Goal: Task Accomplishment & Management: Use online tool/utility

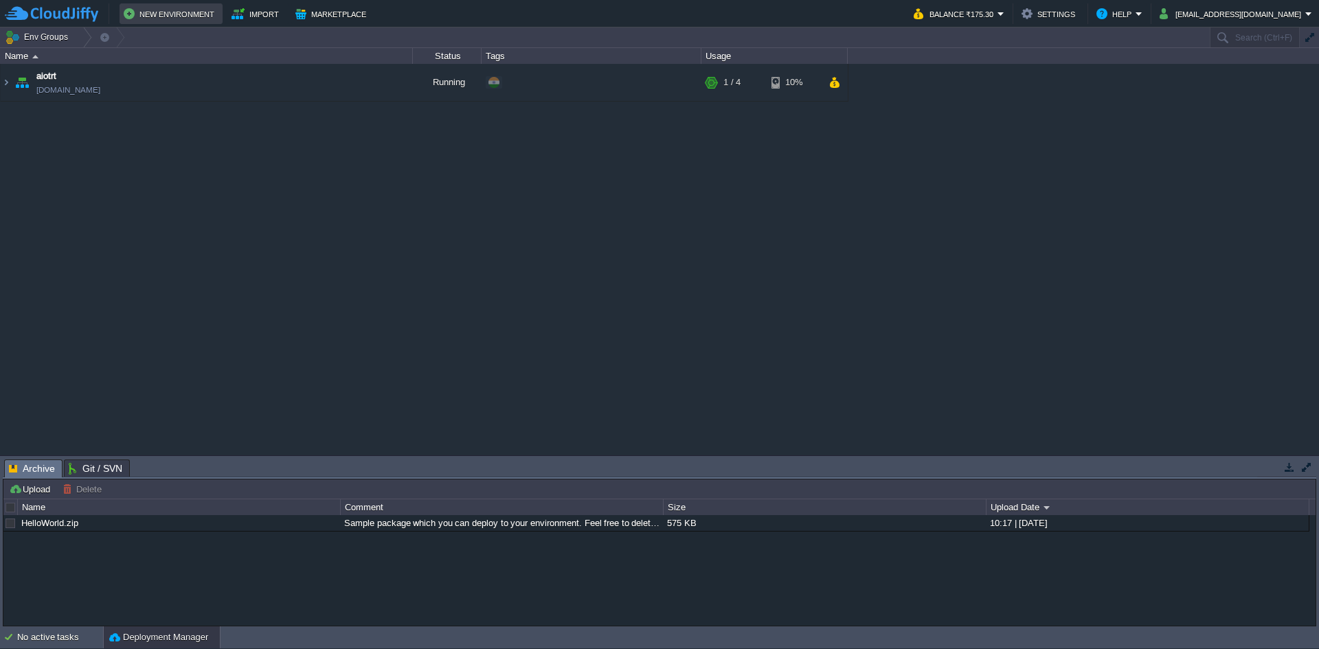
click at [159, 15] on button "New Environment" at bounding box center [171, 13] width 95 height 16
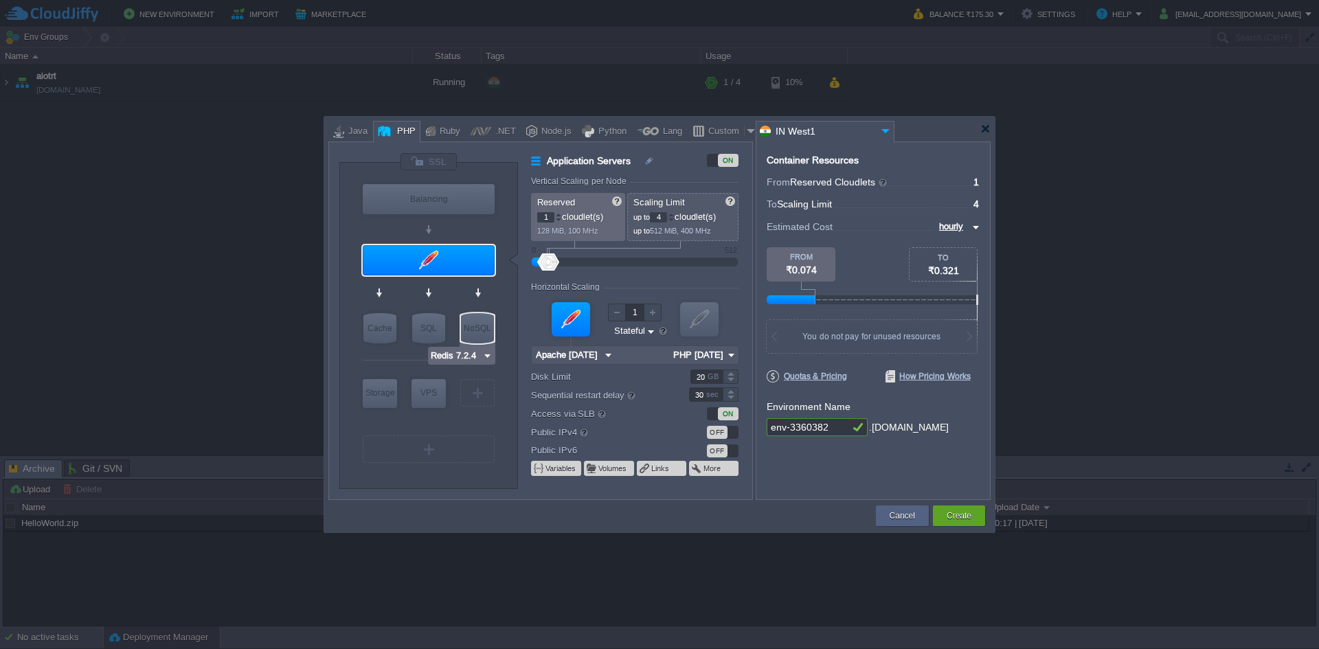
type input "MariaDB 12.0.2"
click at [429, 328] on div "SQL" at bounding box center [428, 328] width 33 height 30
type input "SQL Databases"
type input "4"
type input "6"
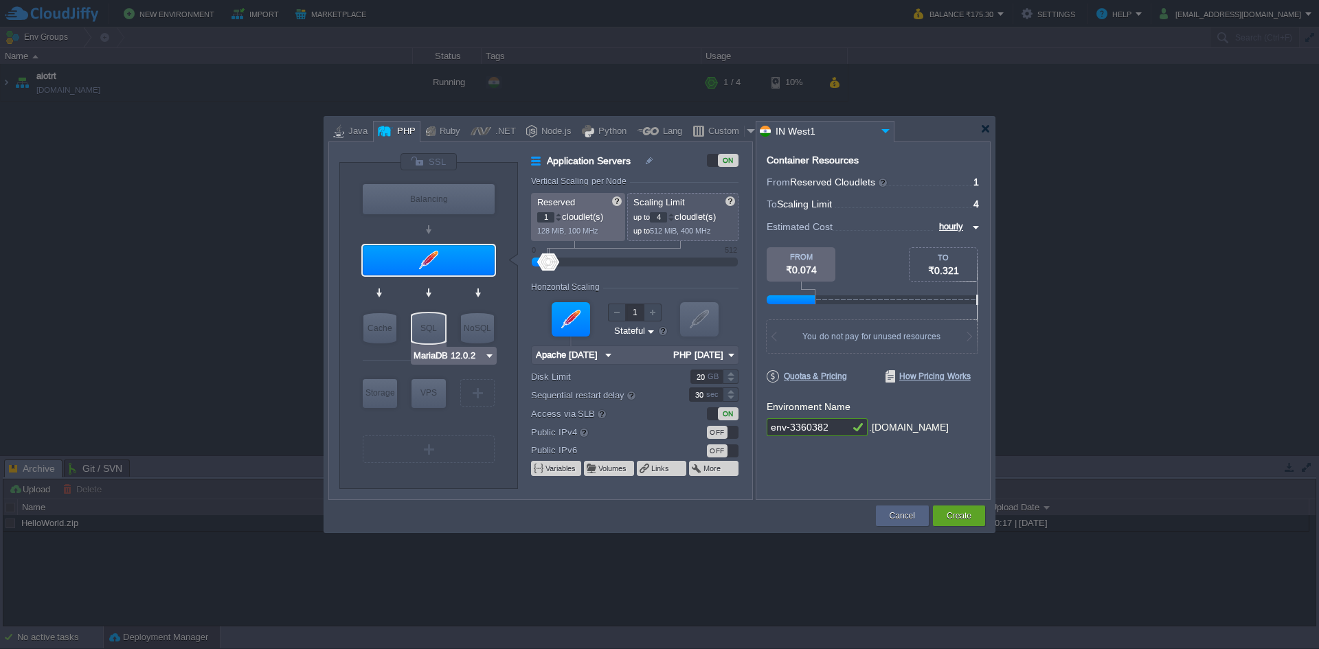
type input "MariaDB 12.0.2"
type input "12.0.2-almalin..."
type input "Stateless"
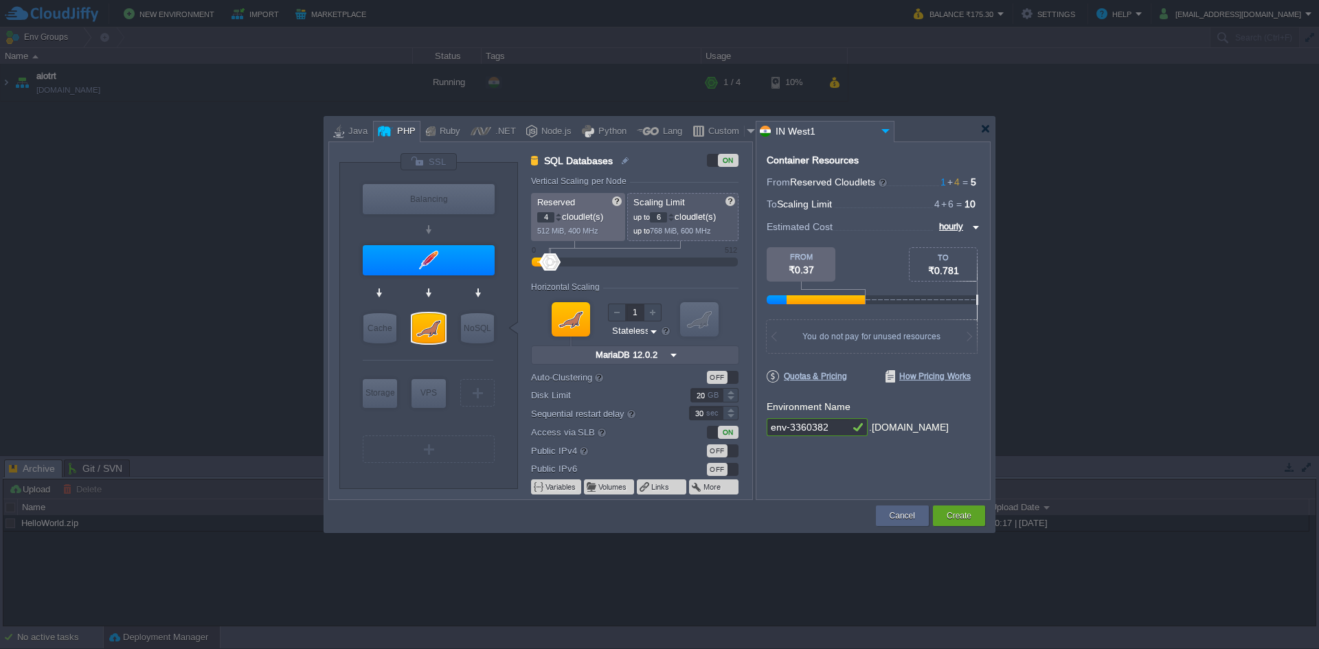
type input "MariaDB 12.0.2"
click at [442, 332] on div at bounding box center [428, 328] width 33 height 30
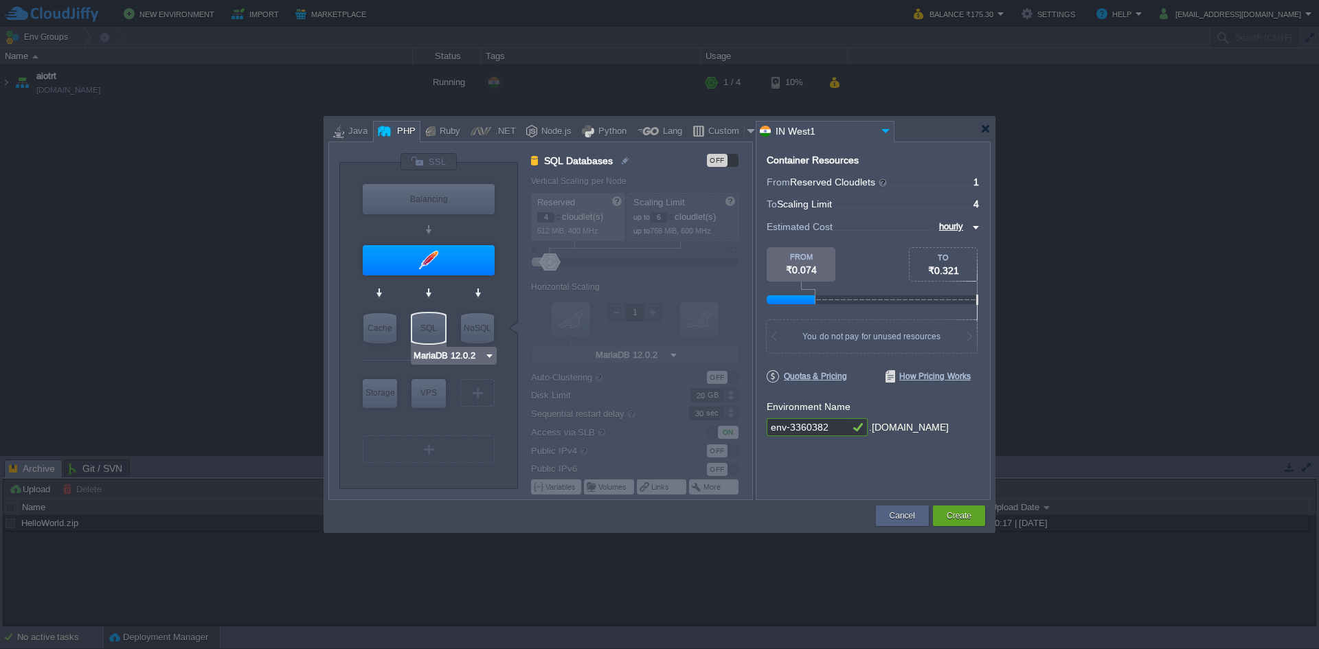
click at [453, 350] on input "MariaDB 12.0.2" at bounding box center [448, 356] width 71 height 14
click at [501, 387] on div "9.3.0" at bounding box center [518, 390] width 48 height 16
type input "MySQL CE 9.3.0"
type input "9.3.0-almalinux-9"
type input "MySQL CE 9.3.0"
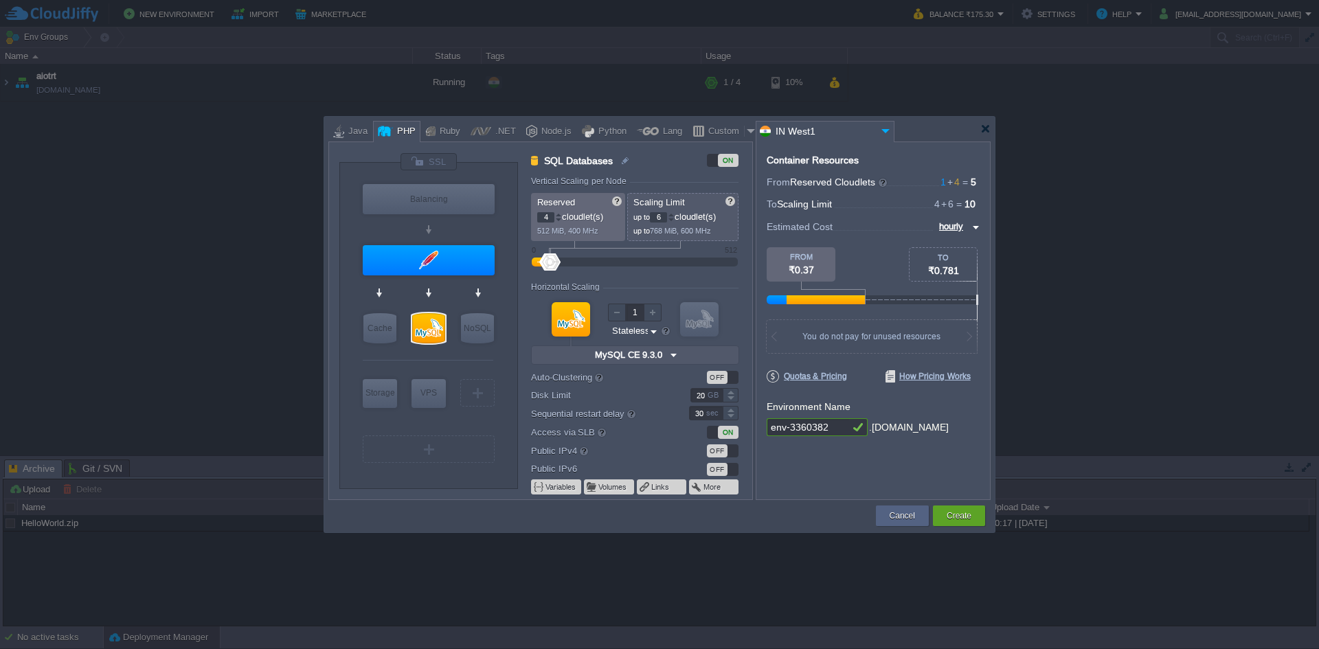
click at [825, 424] on input "env-3360382" at bounding box center [807, 427] width 82 height 18
type input "pleachattendence"
click at [962, 512] on button "Create" at bounding box center [958, 516] width 25 height 14
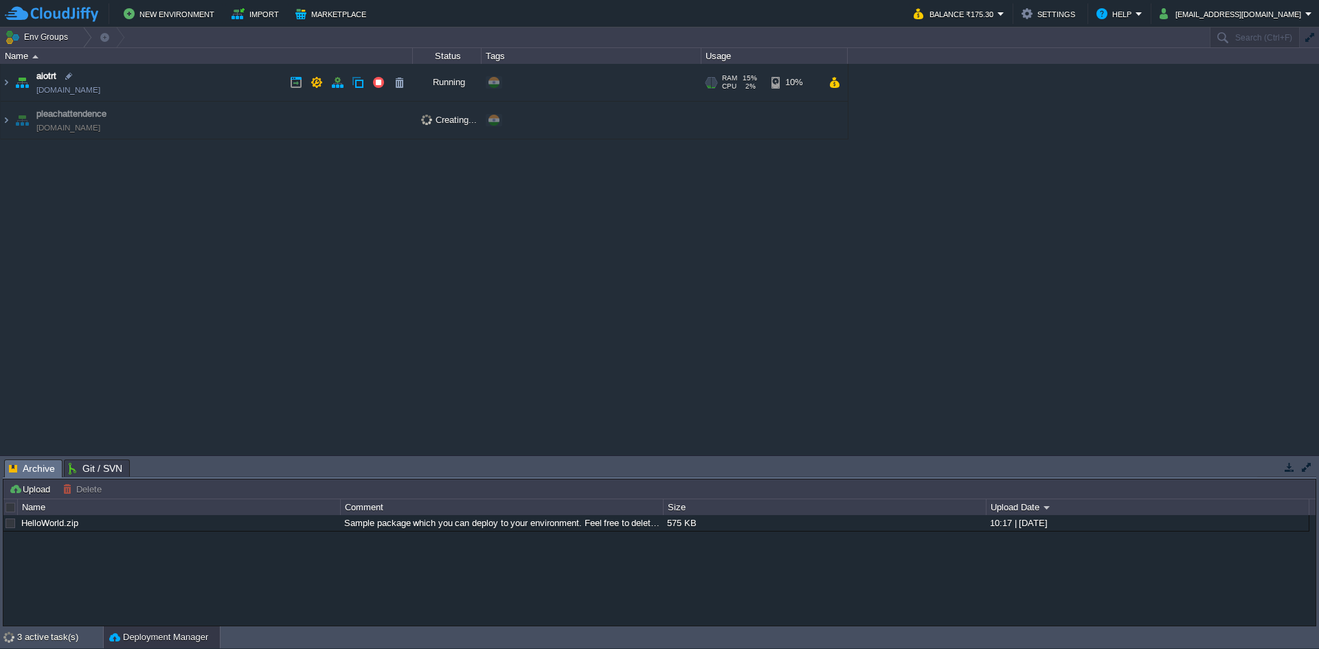
click at [94, 88] on link "[DOMAIN_NAME]" at bounding box center [68, 90] width 64 height 14
